Goal: Transaction & Acquisition: Book appointment/travel/reservation

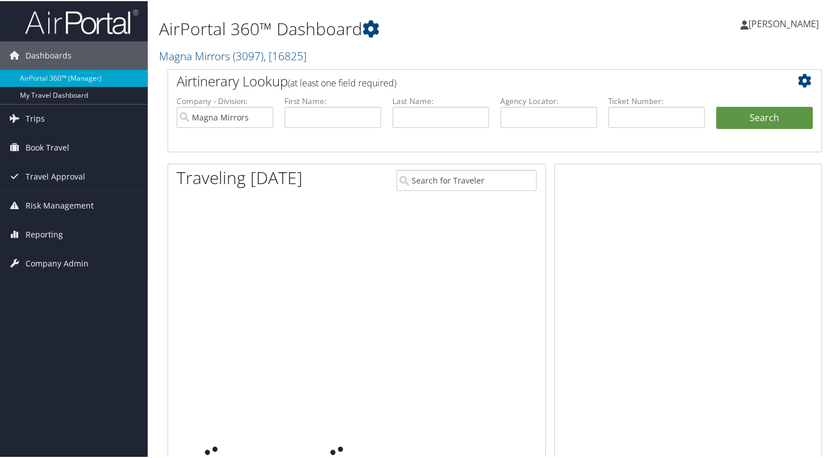
click at [23, 176] on link "Travel Approval" at bounding box center [74, 175] width 148 height 28
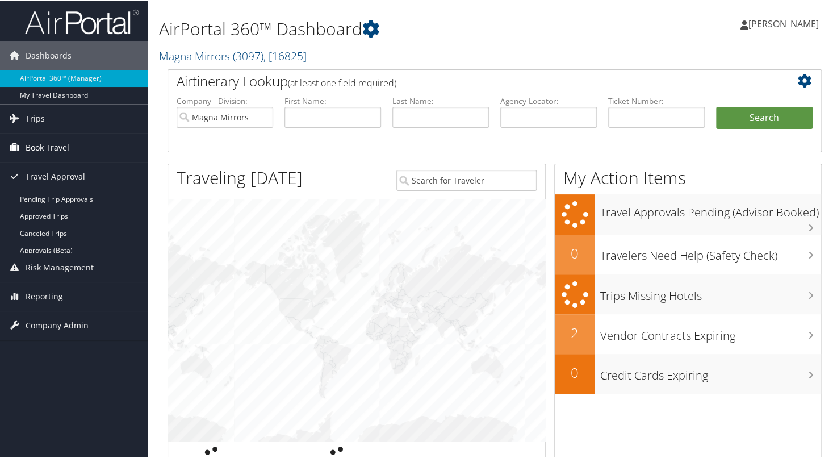
click at [44, 153] on span "Book Travel" at bounding box center [48, 146] width 44 height 28
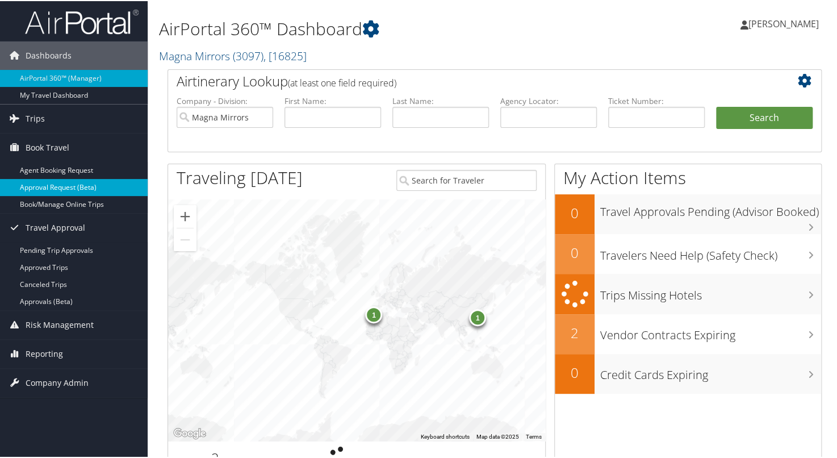
click at [49, 190] on link "Approval Request (Beta)" at bounding box center [74, 186] width 148 height 17
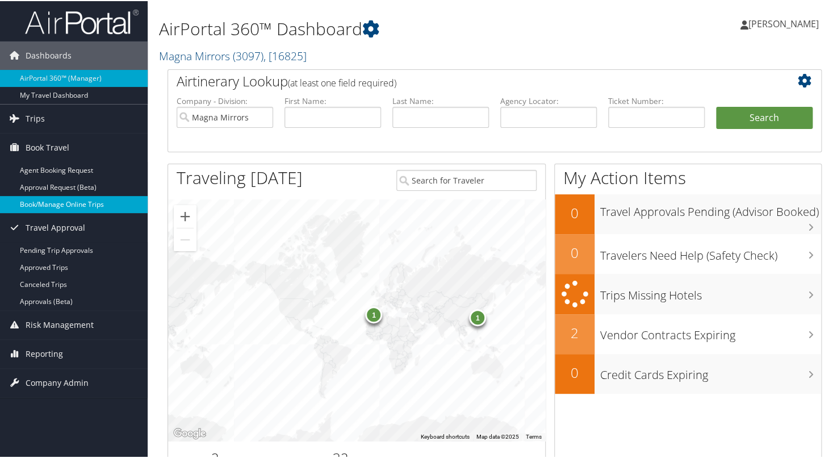
click at [49, 203] on link "Book/Manage Online Trips" at bounding box center [74, 203] width 148 height 17
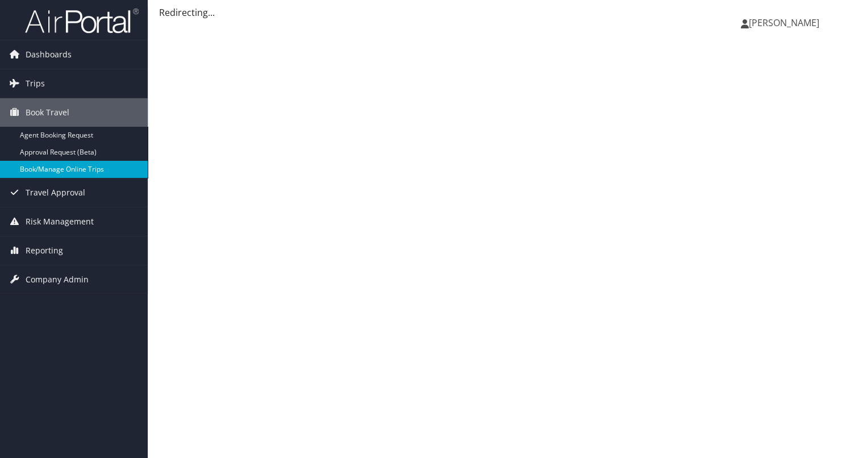
click at [20, 173] on link "Book/Manage Online Trips" at bounding box center [74, 169] width 148 height 17
